Goal: Check status: Check status

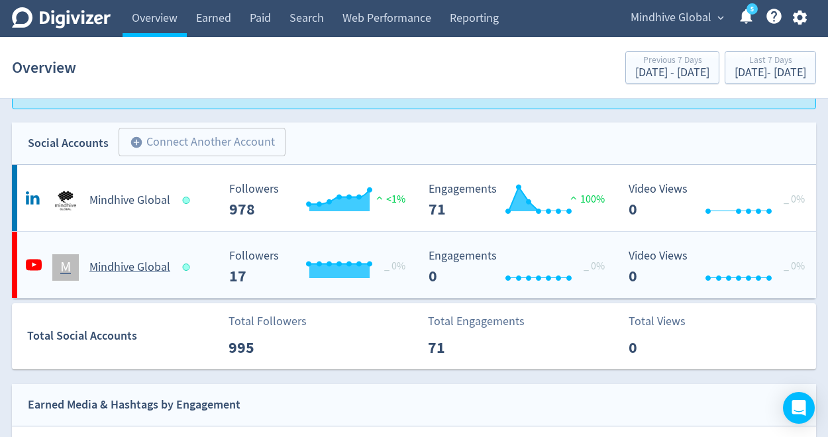
scroll to position [36, 0]
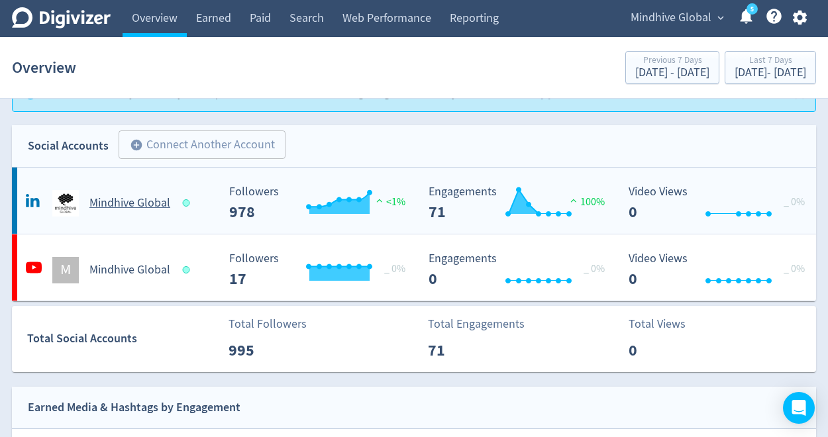
click at [146, 207] on h5 "Mindhive Global" at bounding box center [129, 203] width 81 height 16
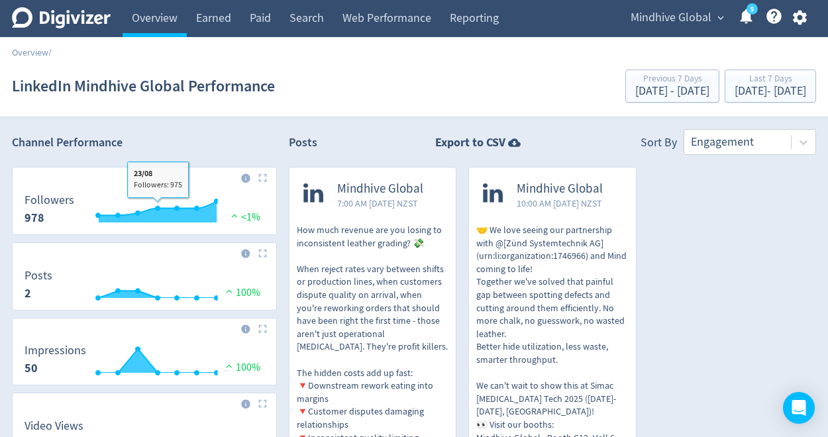
scroll to position [17, 0]
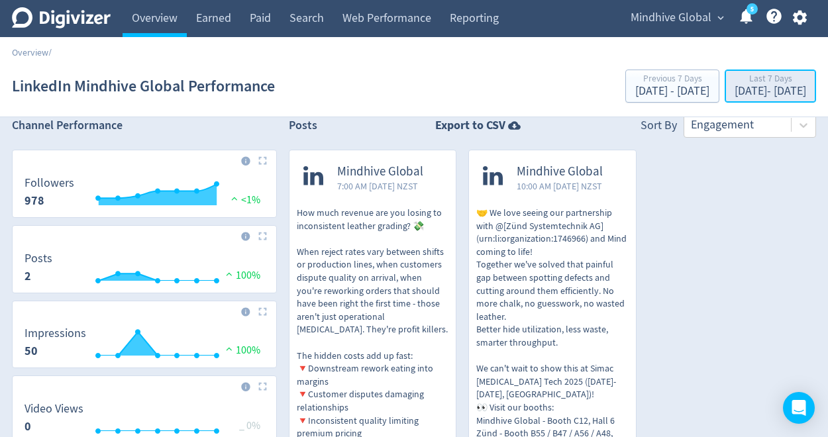
click at [785, 84] on div "Last 7 Days" at bounding box center [770, 79] width 72 height 11
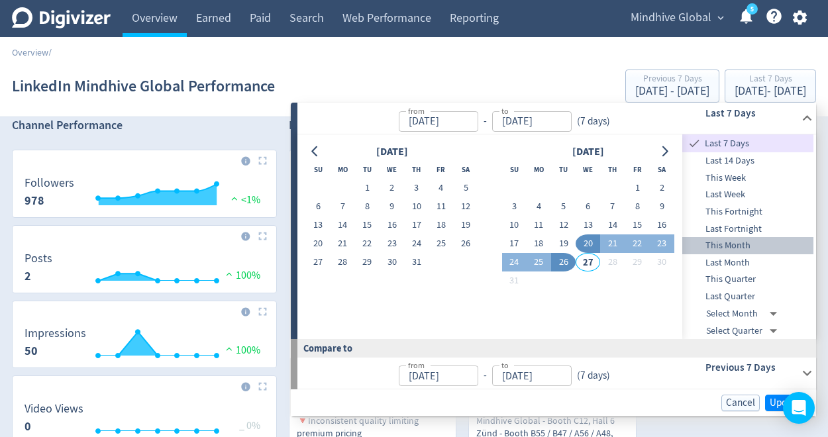
click at [750, 244] on span "This Month" at bounding box center [747, 245] width 131 height 15
type input "[DATE]"
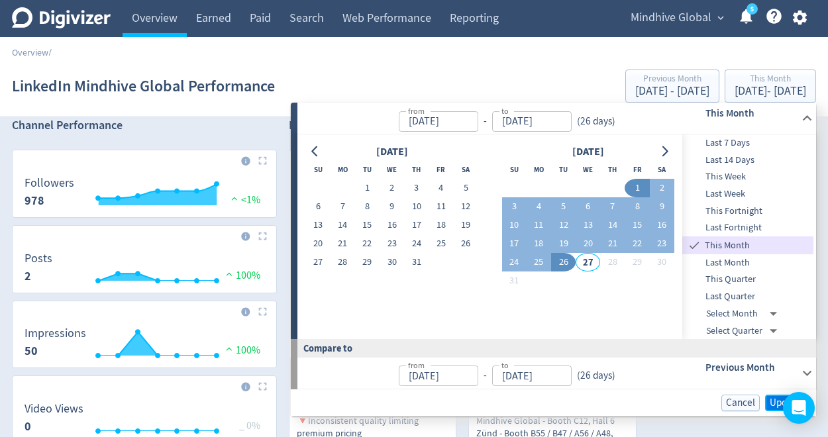
click at [771, 401] on span "Update" at bounding box center [784, 403] width 31 height 10
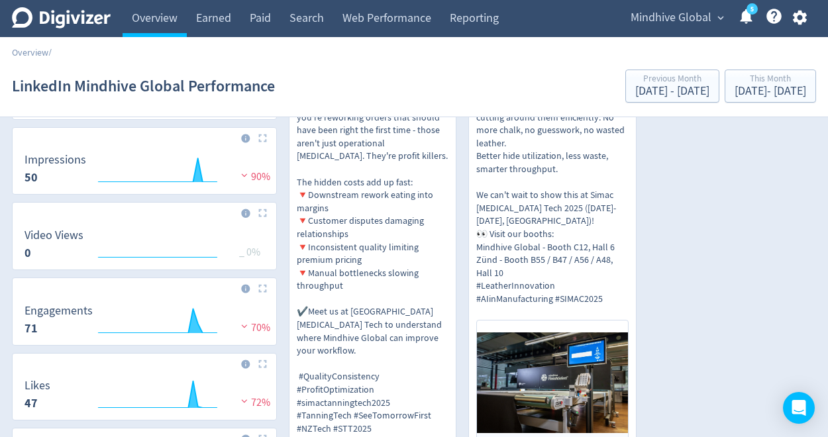
scroll to position [0, 0]
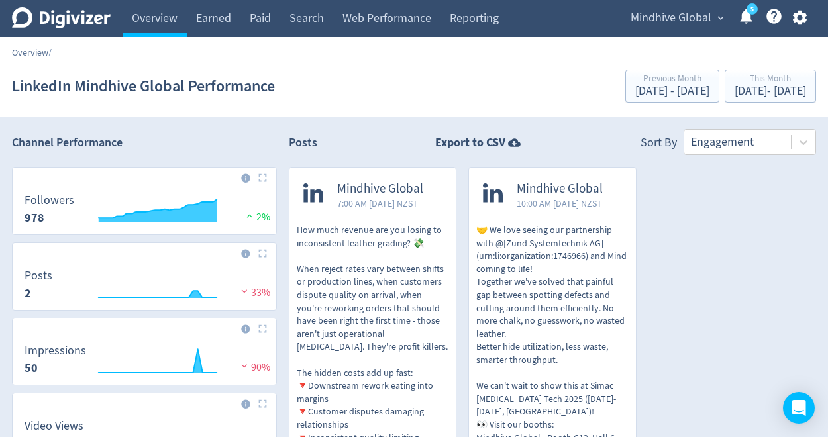
click at [36, 52] on link "Overview" at bounding box center [30, 52] width 36 height 12
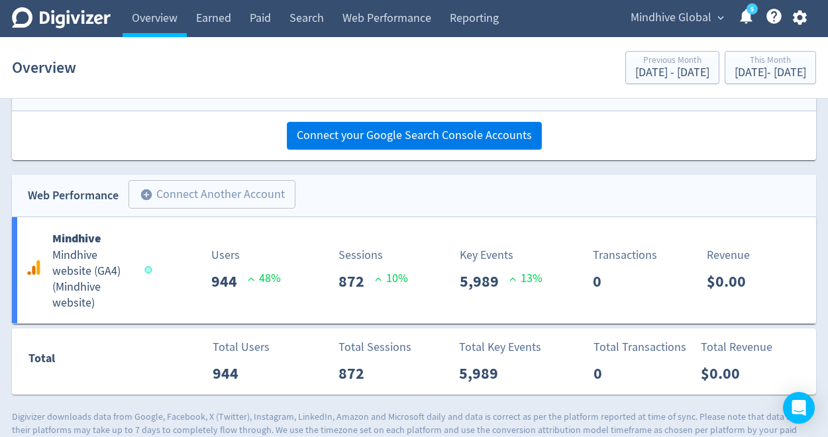
scroll to position [570, 0]
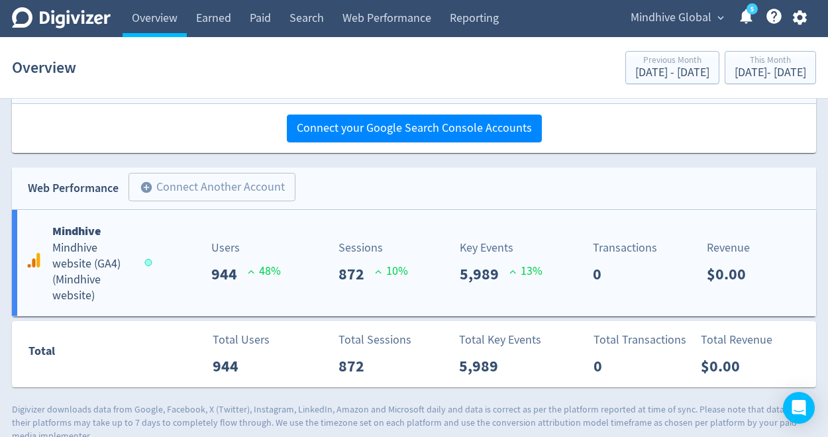
click at [453, 229] on div "Mindhive Mindhive website (GA4) ( Mindhive website ) Users 944 48 % Sessions 87…" at bounding box center [414, 263] width 804 height 107
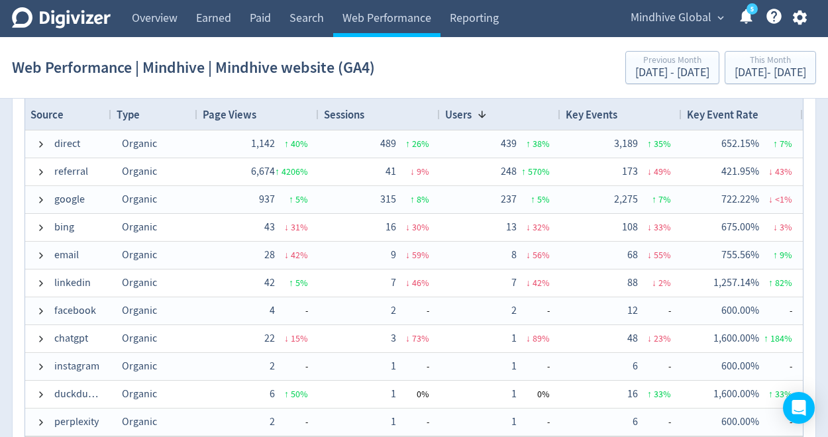
scroll to position [1507, 0]
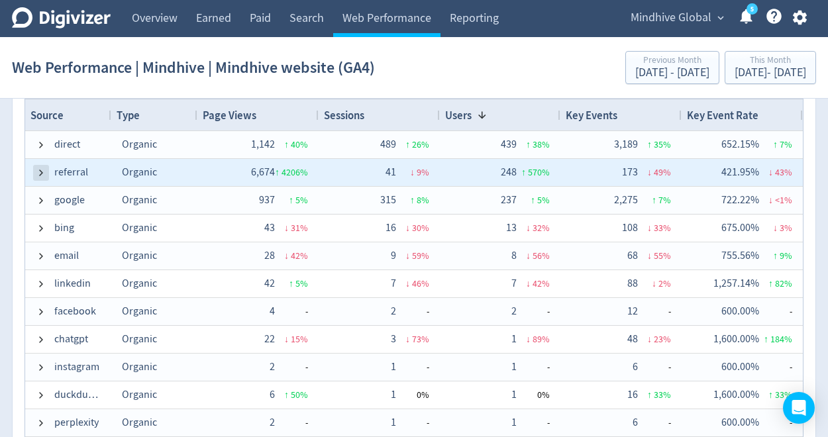
click at [40, 171] on span at bounding box center [41, 173] width 11 height 11
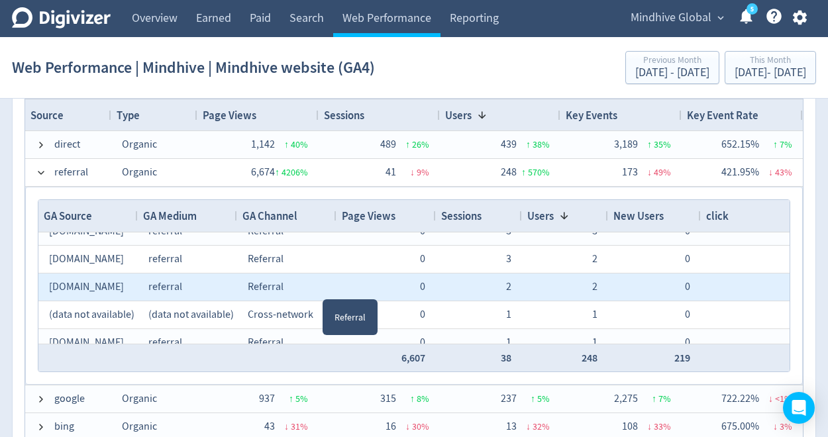
scroll to position [0, 0]
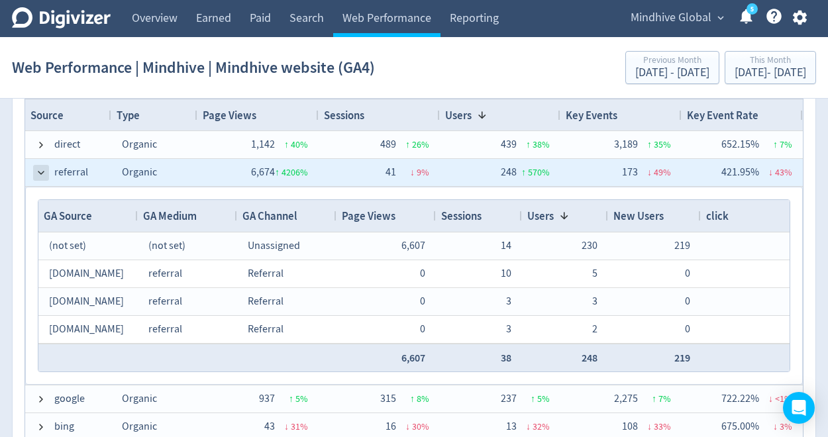
click at [38, 171] on span at bounding box center [41, 173] width 11 height 11
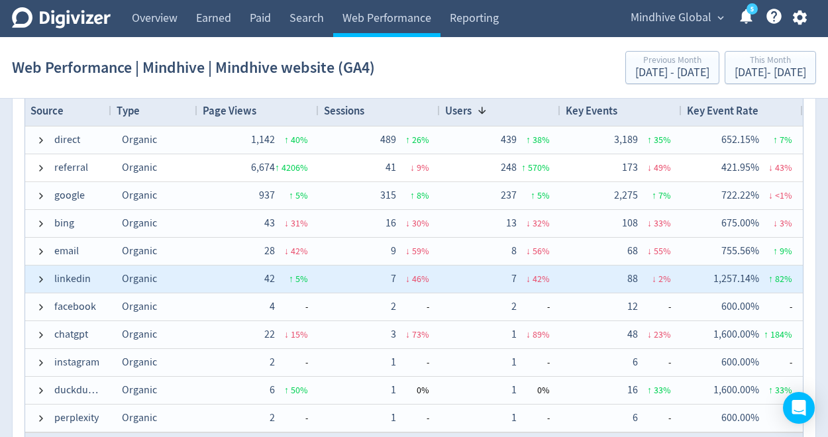
scroll to position [1509, 0]
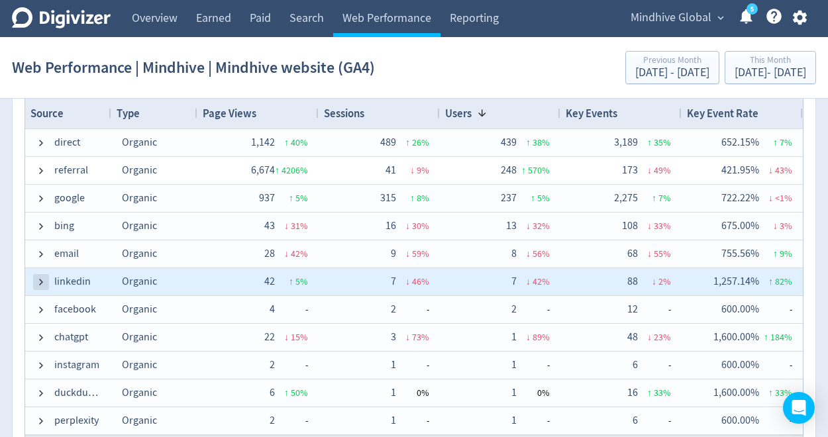
click at [38, 281] on span at bounding box center [41, 282] width 11 height 11
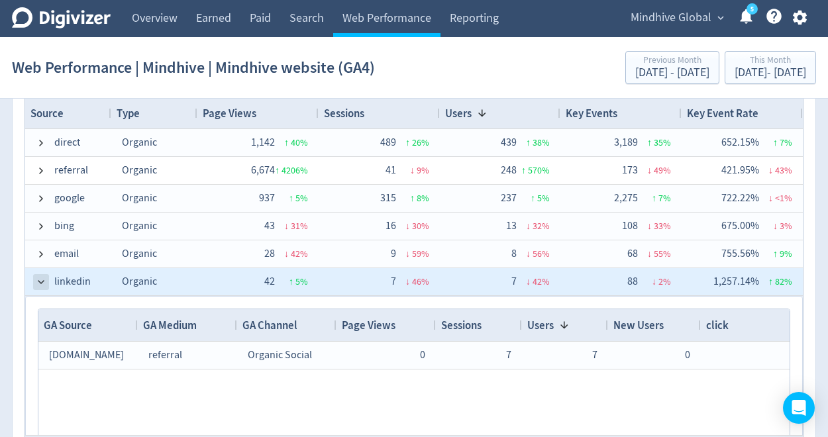
click at [39, 279] on span at bounding box center [41, 282] width 11 height 11
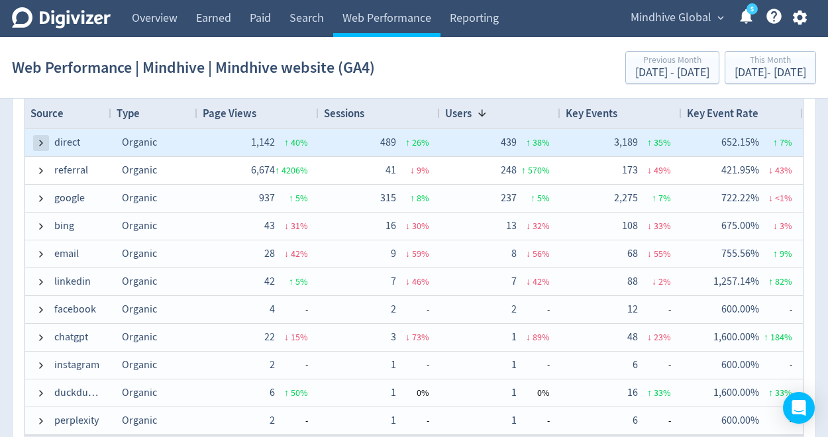
click at [43, 141] on span at bounding box center [41, 143] width 11 height 11
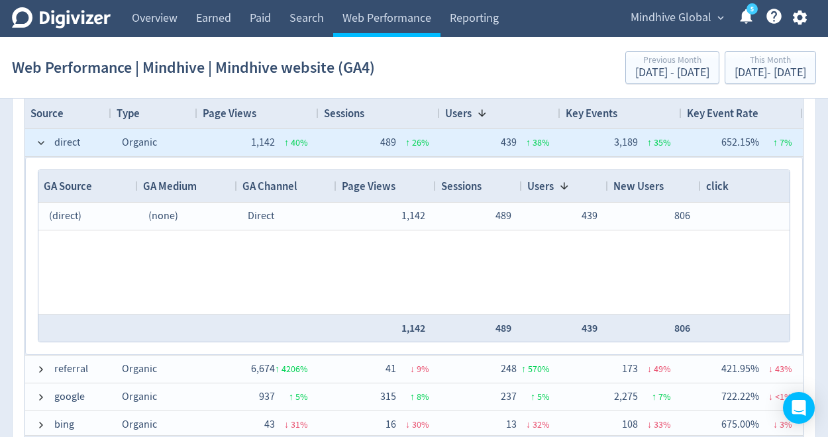
click at [43, 141] on span at bounding box center [41, 143] width 11 height 11
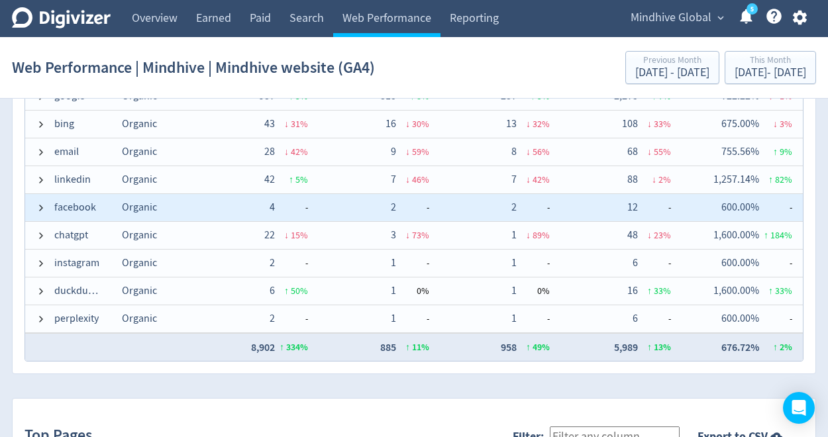
scroll to position [1612, 0]
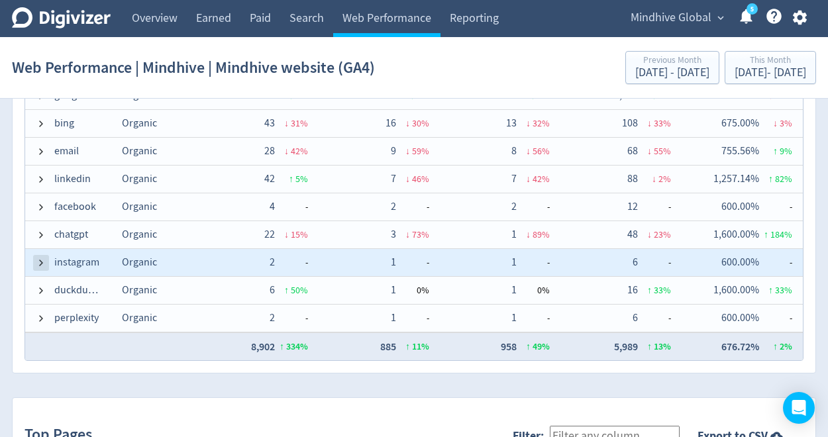
click at [42, 262] on span at bounding box center [41, 263] width 11 height 11
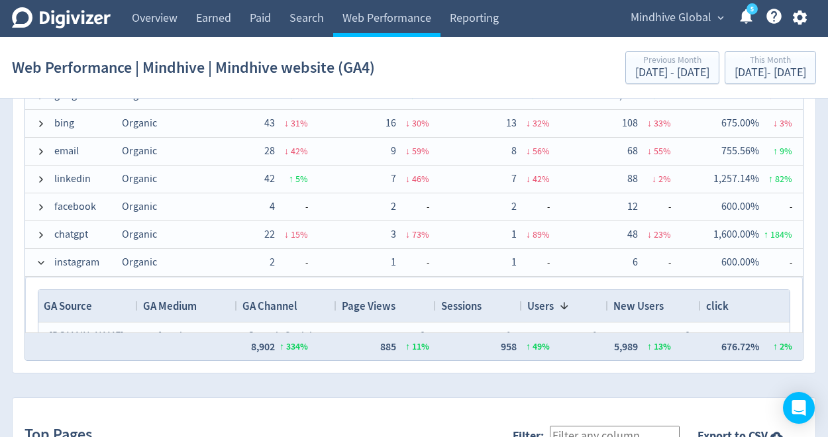
scroll to position [92, 0]
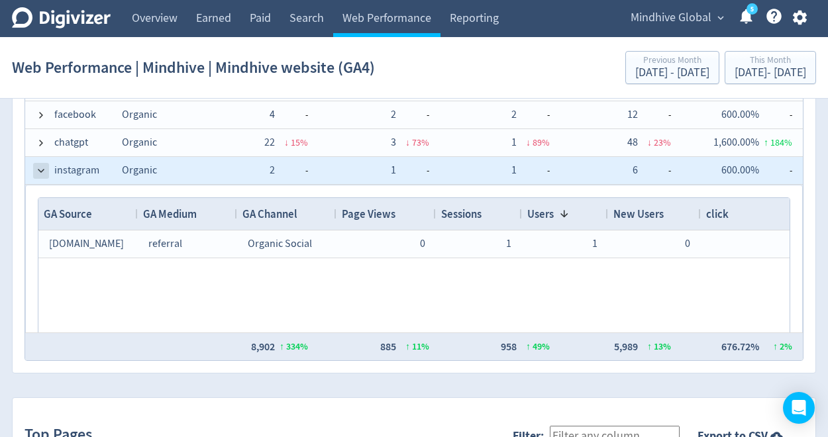
click at [42, 170] on span at bounding box center [41, 171] width 11 height 11
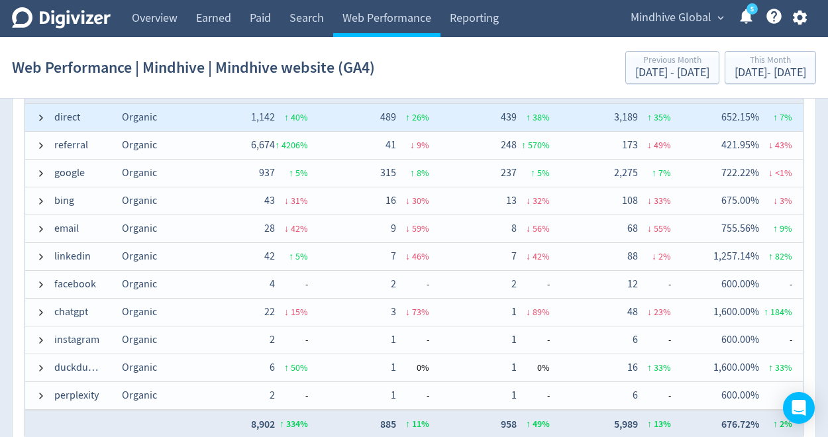
scroll to position [1590, 0]
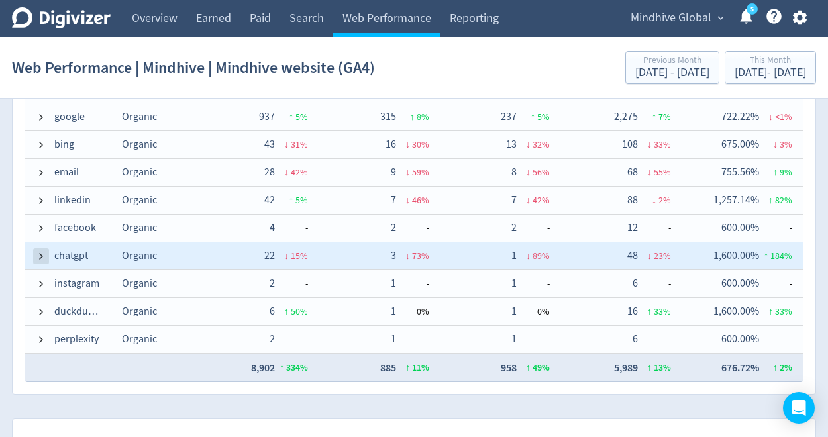
click at [41, 254] on span at bounding box center [41, 256] width 11 height 11
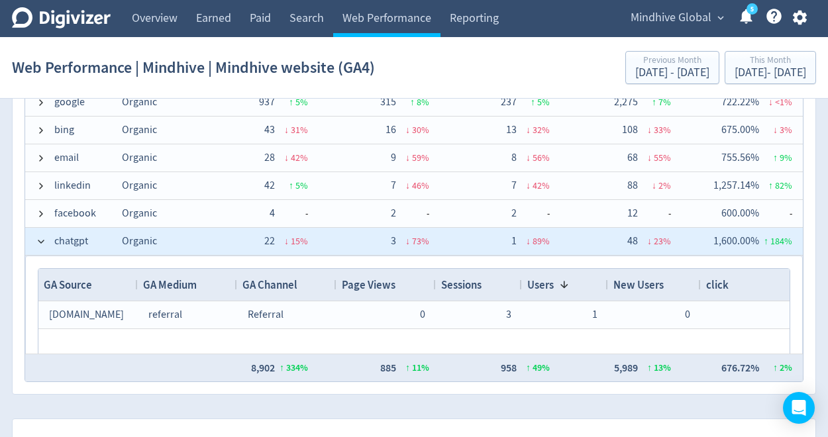
scroll to position [0, 0]
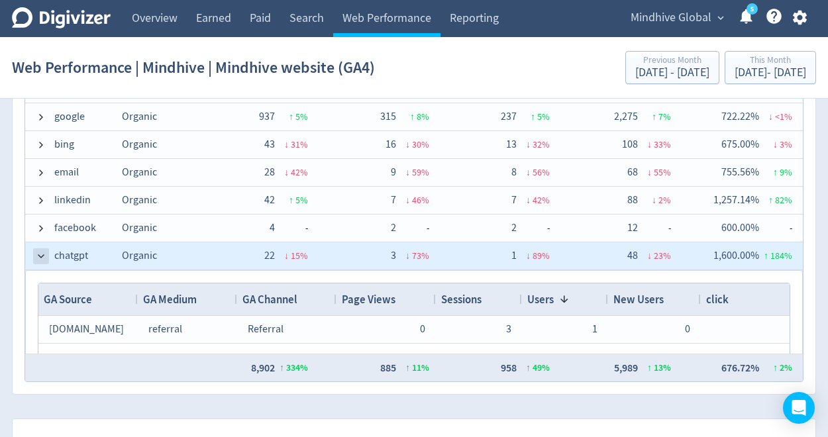
click at [42, 253] on span at bounding box center [41, 256] width 11 height 11
